Goal: Find specific page/section: Find specific page/section

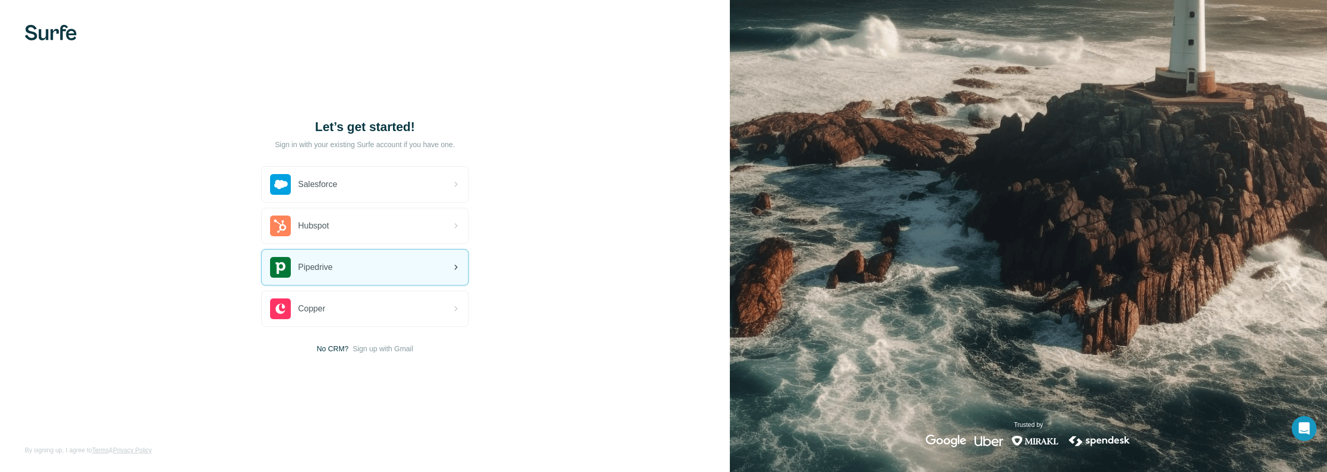
click at [377, 271] on div "Pipedrive" at bounding box center [365, 267] width 206 height 35
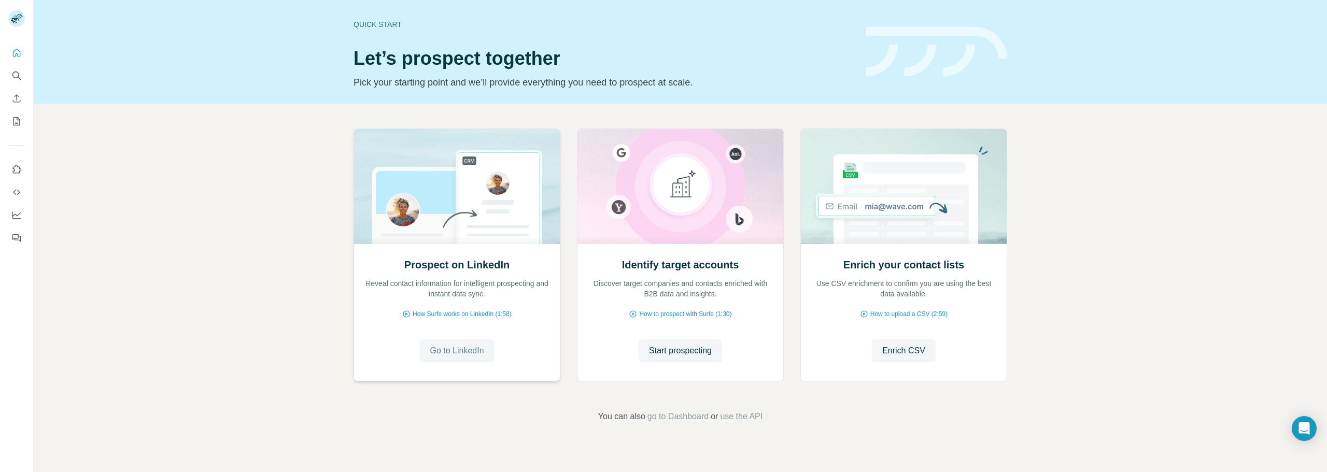
click at [456, 356] on span "Go to LinkedIn" at bounding box center [457, 351] width 54 height 12
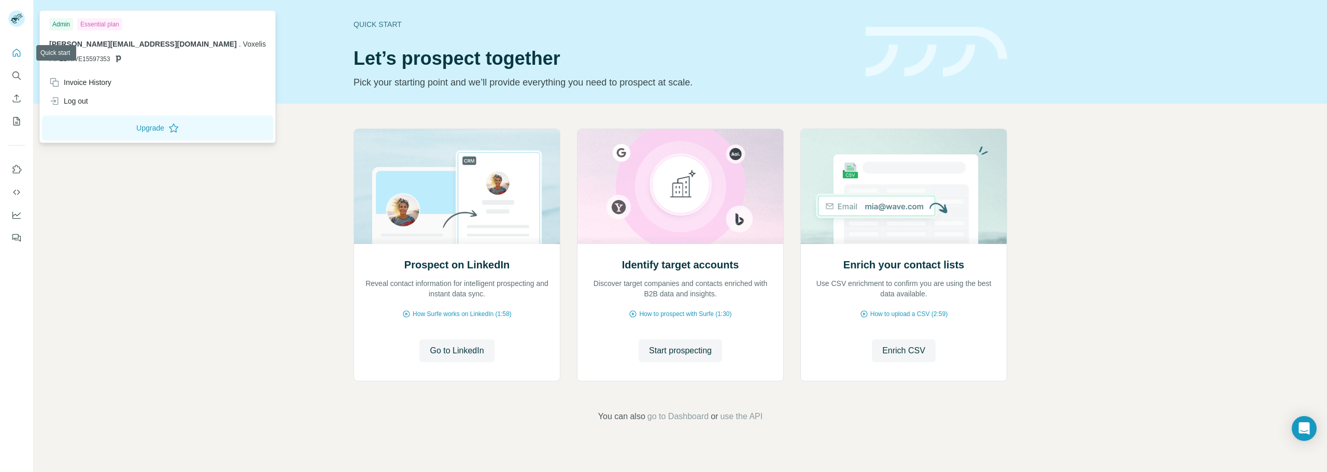
click at [13, 27] on div at bounding box center [16, 19] width 17 height 19
click at [20, 59] on button "Quick start" at bounding box center [16, 53] width 17 height 19
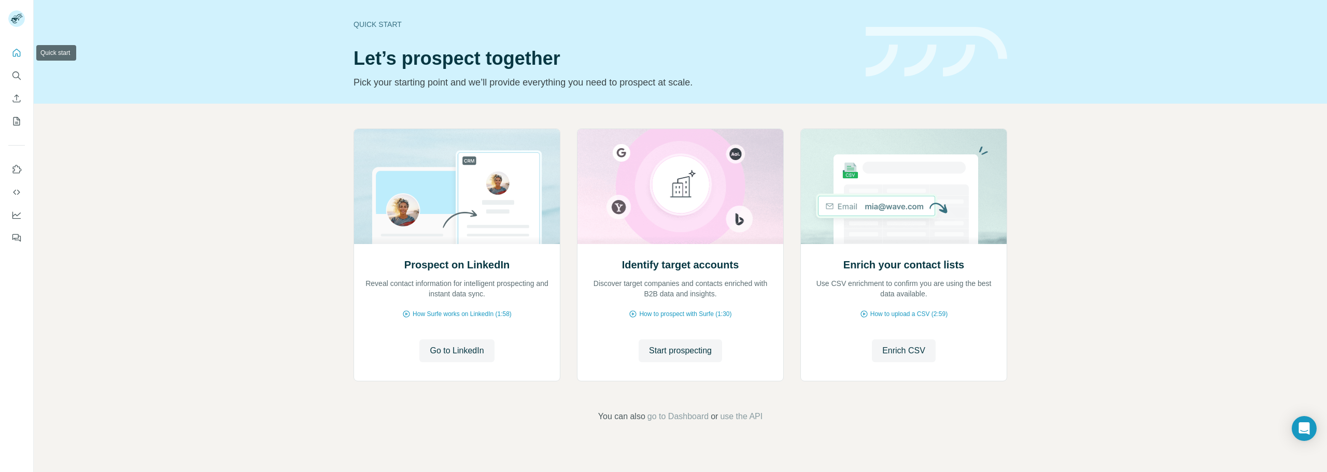
click at [20, 70] on button "Search" at bounding box center [16, 75] width 17 height 19
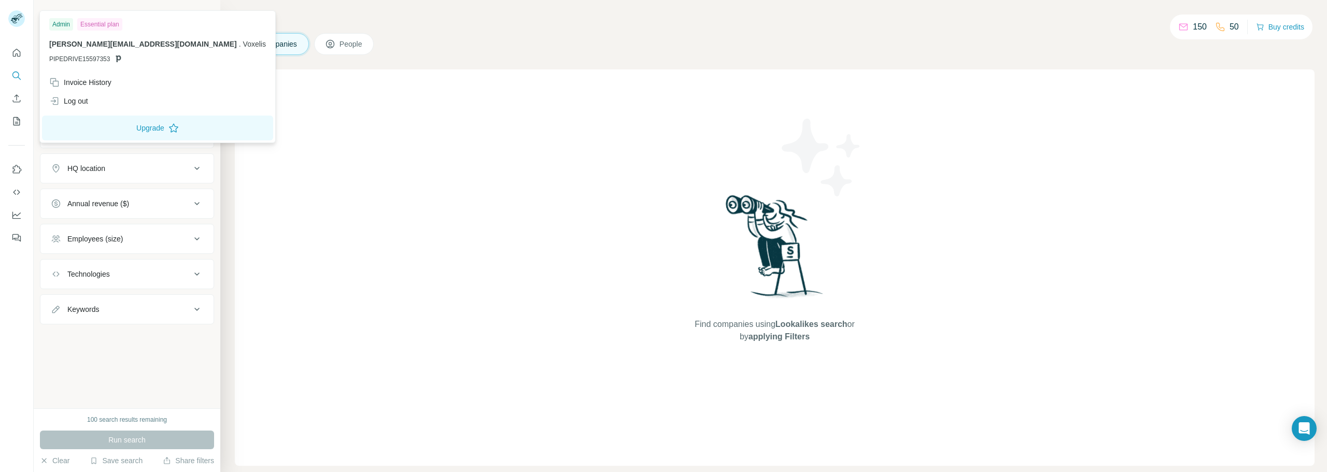
click at [9, 18] on rect at bounding box center [16, 18] width 17 height 17
